Goal: Transaction & Acquisition: Download file/media

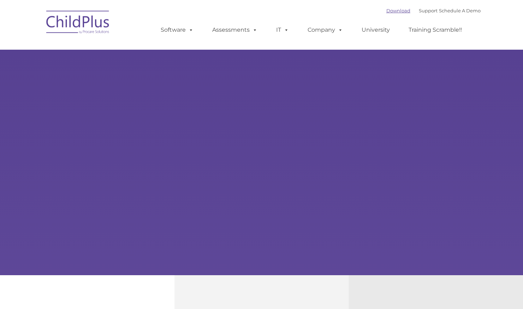
click at [386, 13] on link "Download" at bounding box center [398, 11] width 24 height 6
click at [386, 11] on link "Download" at bounding box center [398, 11] width 24 height 6
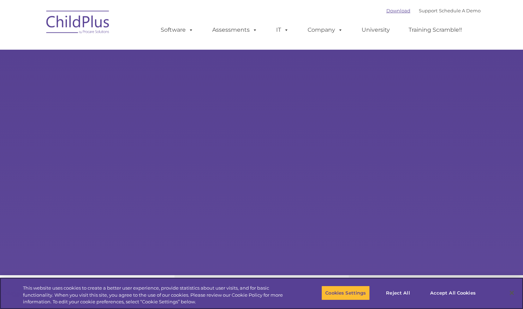
select select "MEDIUM"
